Goal: Navigation & Orientation: Find specific page/section

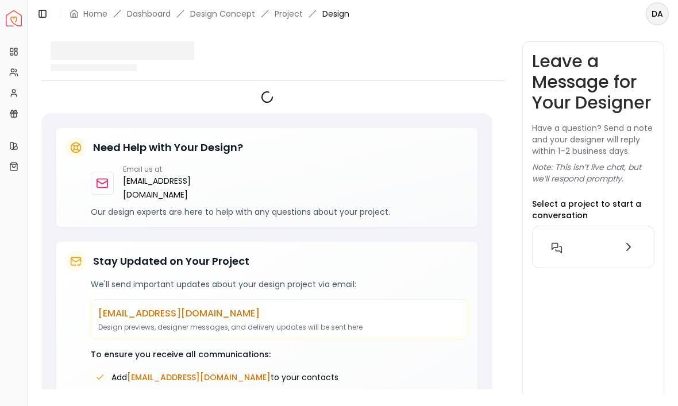
click at [142, 9] on link "Dashboard" at bounding box center [149, 13] width 44 height 11
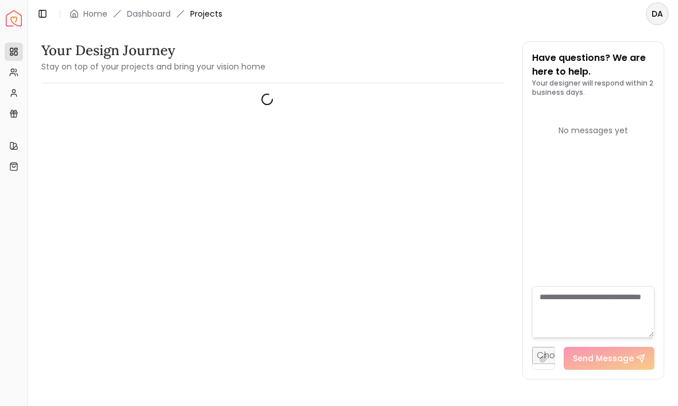
click at [145, 16] on link "Dashboard" at bounding box center [149, 13] width 44 height 11
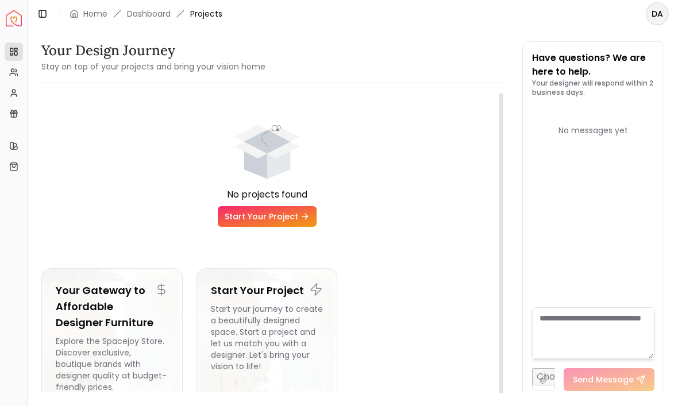
click at [71, 55] on h3 "Your Design Journey" at bounding box center [153, 50] width 224 height 18
click at [87, 11] on link "Home" at bounding box center [95, 13] width 24 height 11
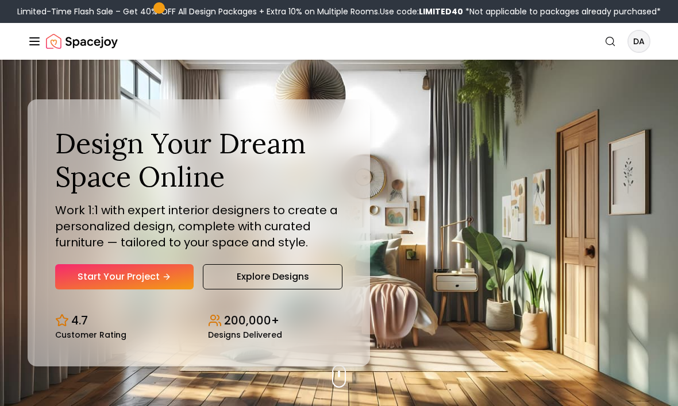
click at [93, 14] on div "Limited-Time Flash Sale – Get 40% OFF All Design Packages + Extra 10% on Multip…" at bounding box center [338, 11] width 643 height 11
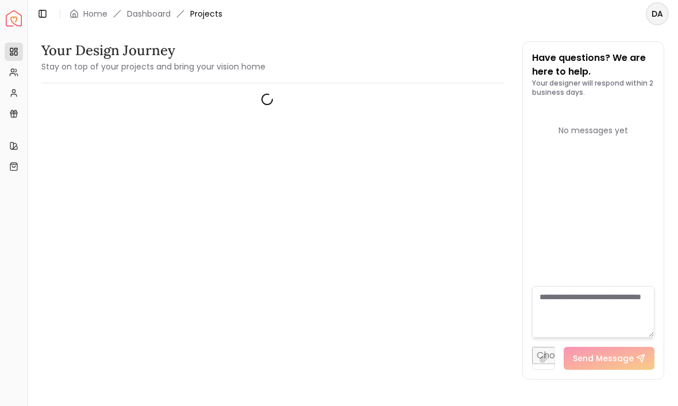
click at [16, 22] on img "Spacejoy" at bounding box center [14, 18] width 16 height 16
click at [207, 14] on span "Projects" at bounding box center [206, 13] width 32 height 11
click at [7, 80] on link "My Referrals" at bounding box center [14, 72] width 18 height 18
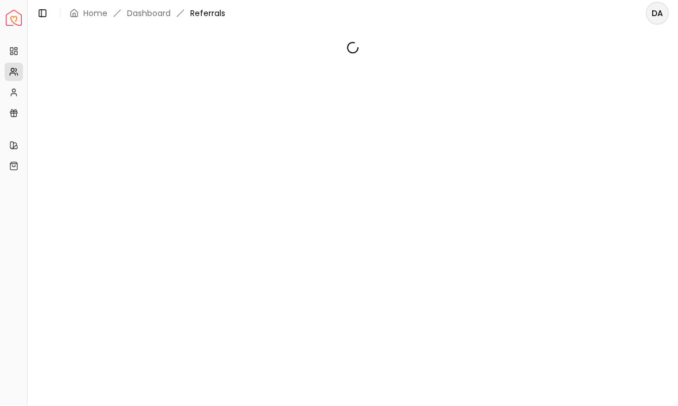
scroll to position [1, 0]
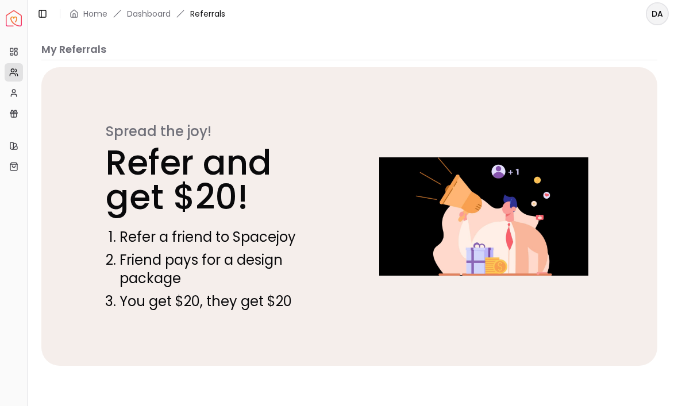
click at [8, 92] on link "My Profile" at bounding box center [14, 93] width 18 height 18
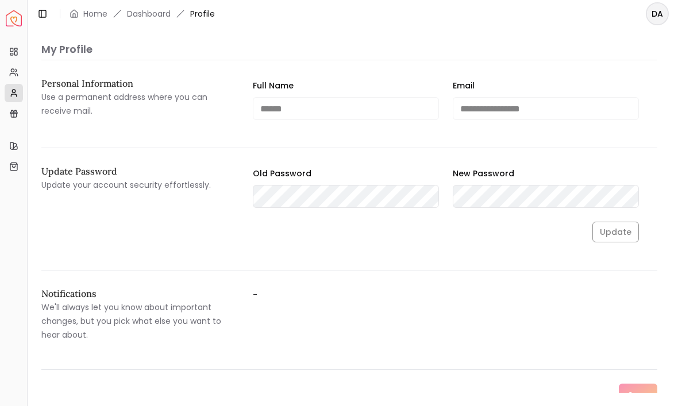
click at [16, 106] on link "Gift Card Balance" at bounding box center [14, 114] width 18 height 18
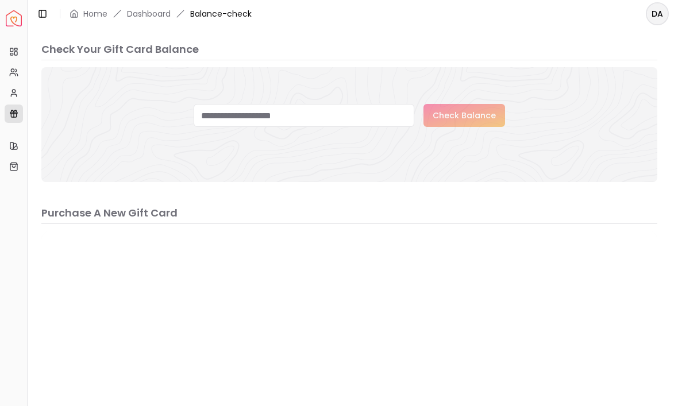
click at [6, 144] on link "My Style" at bounding box center [14, 146] width 18 height 18
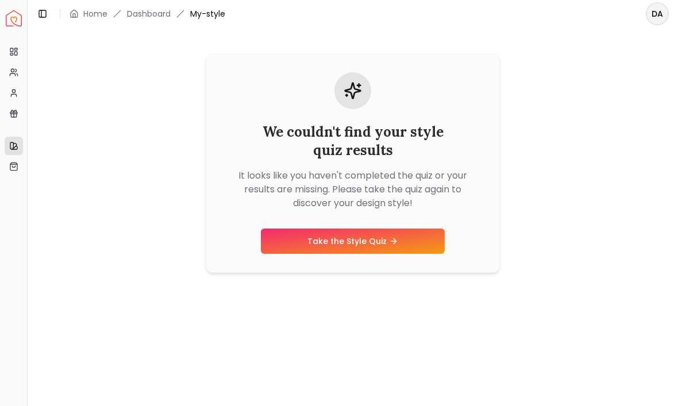
click at [15, 48] on rect at bounding box center [15, 49] width 3 height 2
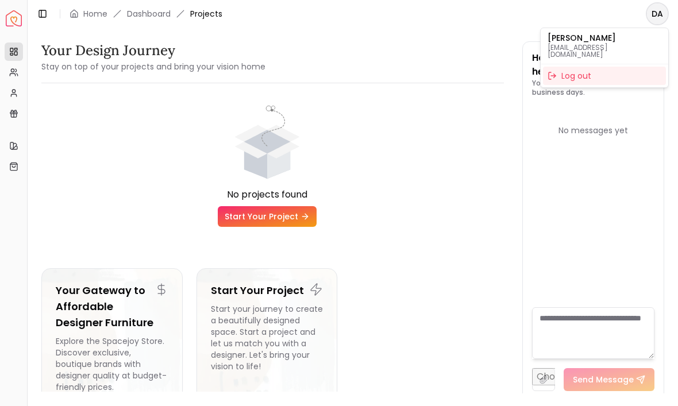
click at [14, 77] on html "Spacejoy Dashboard Overview Projects My Referrals My Profile Gift Card Balance …" at bounding box center [339, 203] width 678 height 406
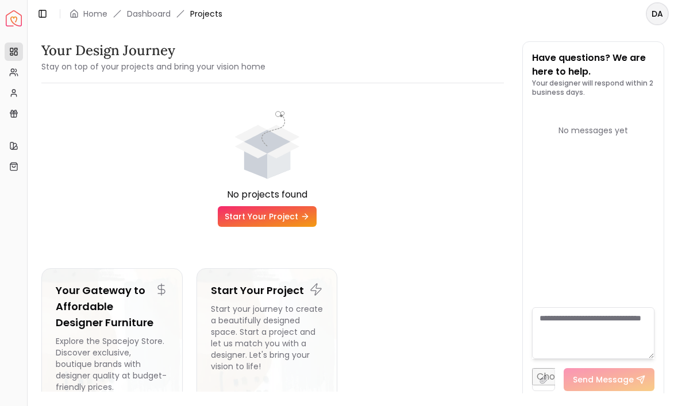
click at [21, 26] on img "Spacejoy" at bounding box center [14, 18] width 16 height 16
